Goal: Task Accomplishment & Management: Manage account settings

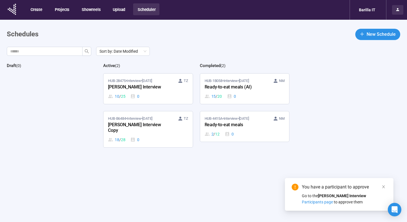
click at [396, 8] on icon at bounding box center [397, 9] width 5 height 5
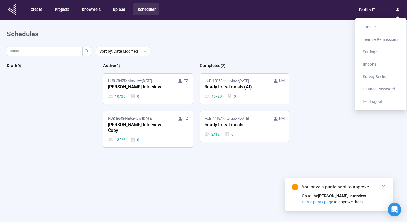
click at [315, 61] on div "Sort by: Date Modified Draft ( 0 ) Active ( 2 ) HUB-28475 • Interview • [DATE] …" at bounding box center [207, 144] width 400 height 195
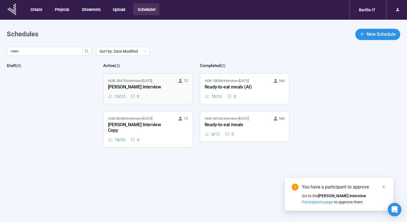
click at [156, 85] on div "[PERSON_NAME] Interview" at bounding box center [139, 87] width 62 height 7
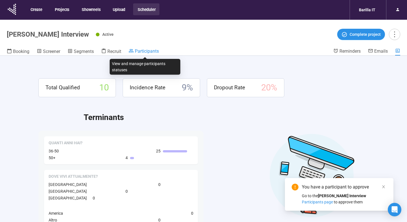
click at [148, 52] on span "Participants" at bounding box center [147, 51] width 24 height 5
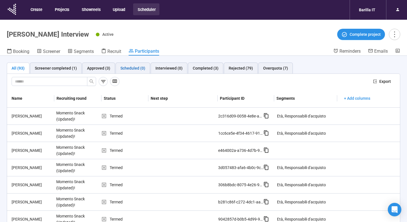
click at [136, 69] on div "Scheduled (0)" at bounding box center [132, 68] width 25 height 6
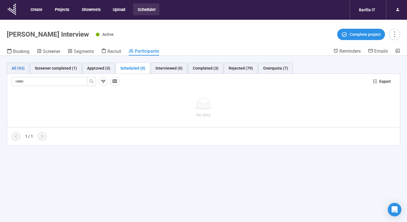
click at [21, 66] on div "All (93)" at bounding box center [18, 68] width 13 height 6
click at [31, 80] on input "text" at bounding box center [47, 81] width 64 height 6
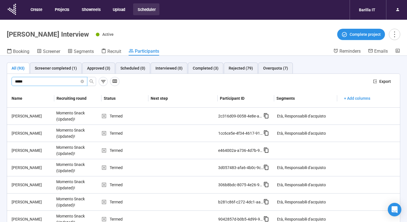
type input "*****"
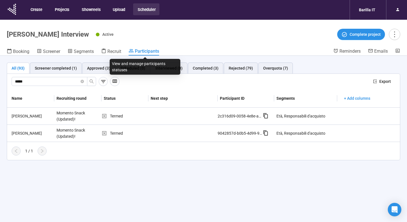
click at [136, 52] on span "Participants" at bounding box center [147, 51] width 24 height 5
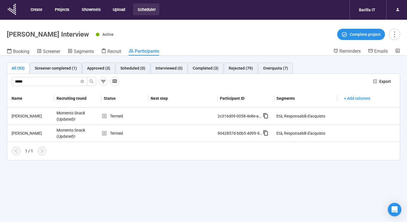
click at [150, 10] on button "Scheduler" at bounding box center [146, 9] width 26 height 12
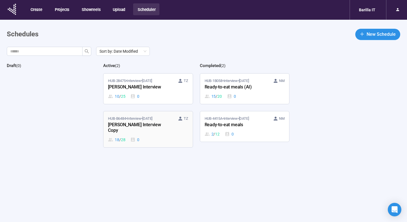
click at [134, 126] on div "[PERSON_NAME] Interview Copy" at bounding box center [139, 128] width 62 height 13
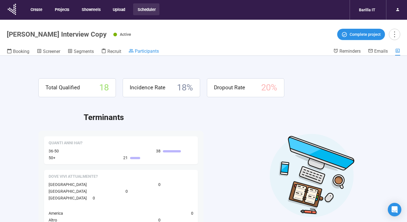
click at [145, 53] on span "Participants" at bounding box center [147, 51] width 24 height 5
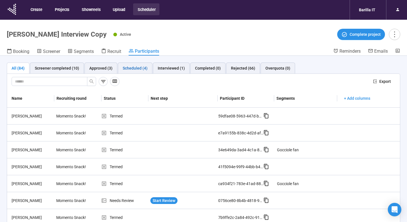
click at [132, 68] on div "Scheduled (4)" at bounding box center [135, 68] width 25 height 6
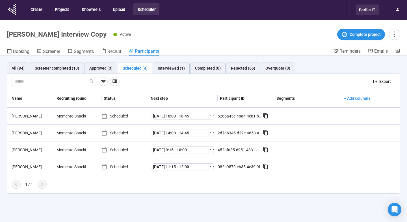
click at [360, 10] on div "Barilla IT" at bounding box center [366, 10] width 23 height 11
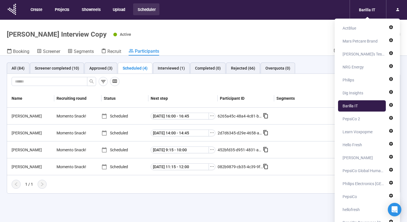
click at [302, 22] on header "[PERSON_NAME] Interview Copy Active Complete project Booking Screener Segments …" at bounding box center [203, 38] width 407 height 36
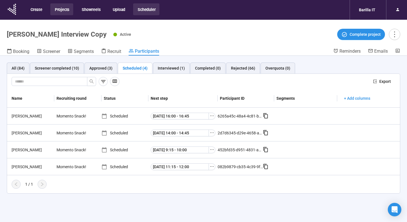
click at [60, 7] on button "Projects" at bounding box center [61, 9] width 23 height 12
